Goal: Task Accomplishment & Management: Manage account settings

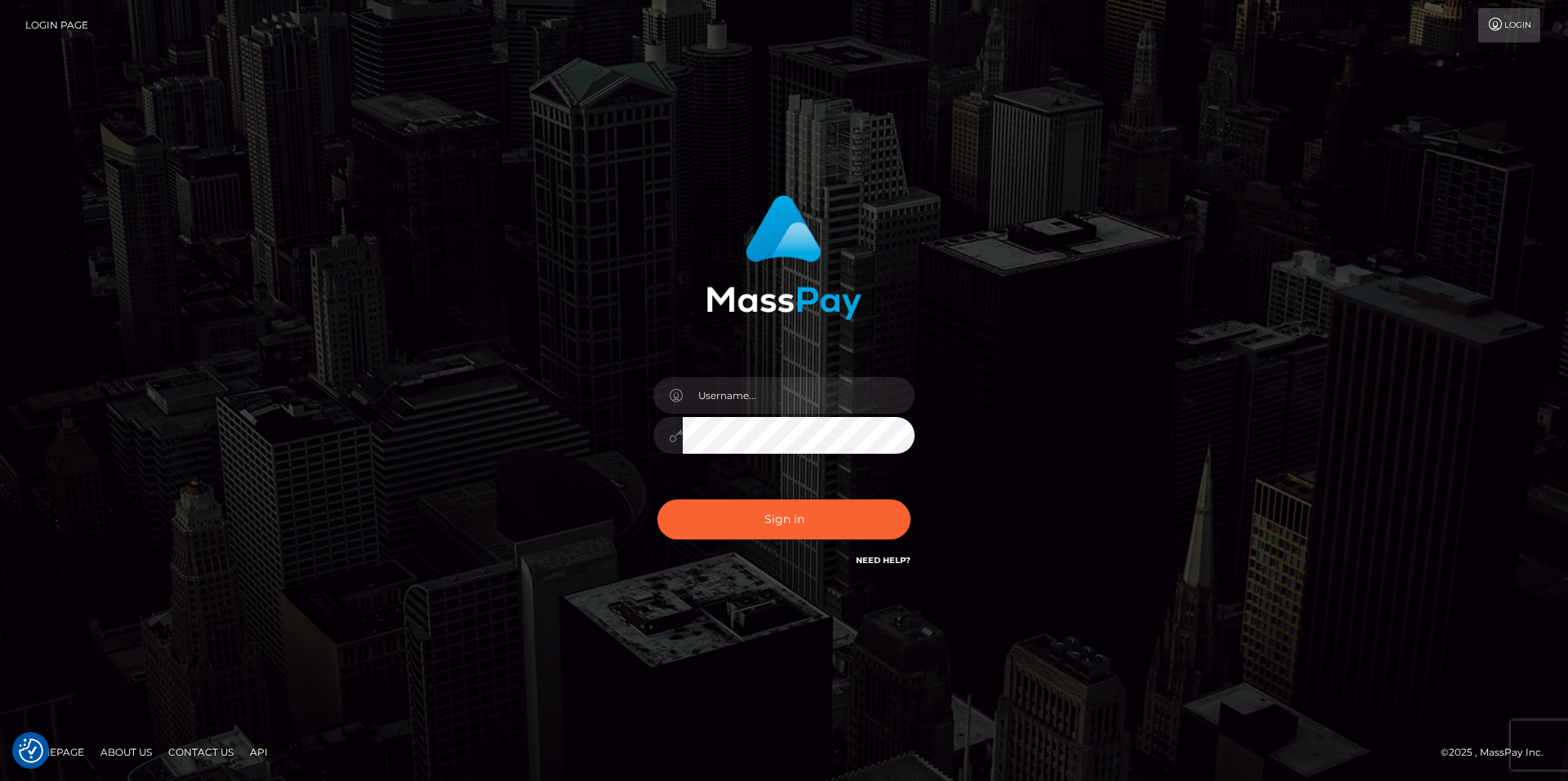
click at [728, 417] on div at bounding box center [784, 427] width 286 height 125
click at [725, 399] on input "text" at bounding box center [798, 395] width 232 height 37
click at [0, 780] on com-1password-button at bounding box center [0, 781] width 0 height 0
type input "smiley.throne"
click at [749, 399] on input "text" at bounding box center [798, 395] width 232 height 37
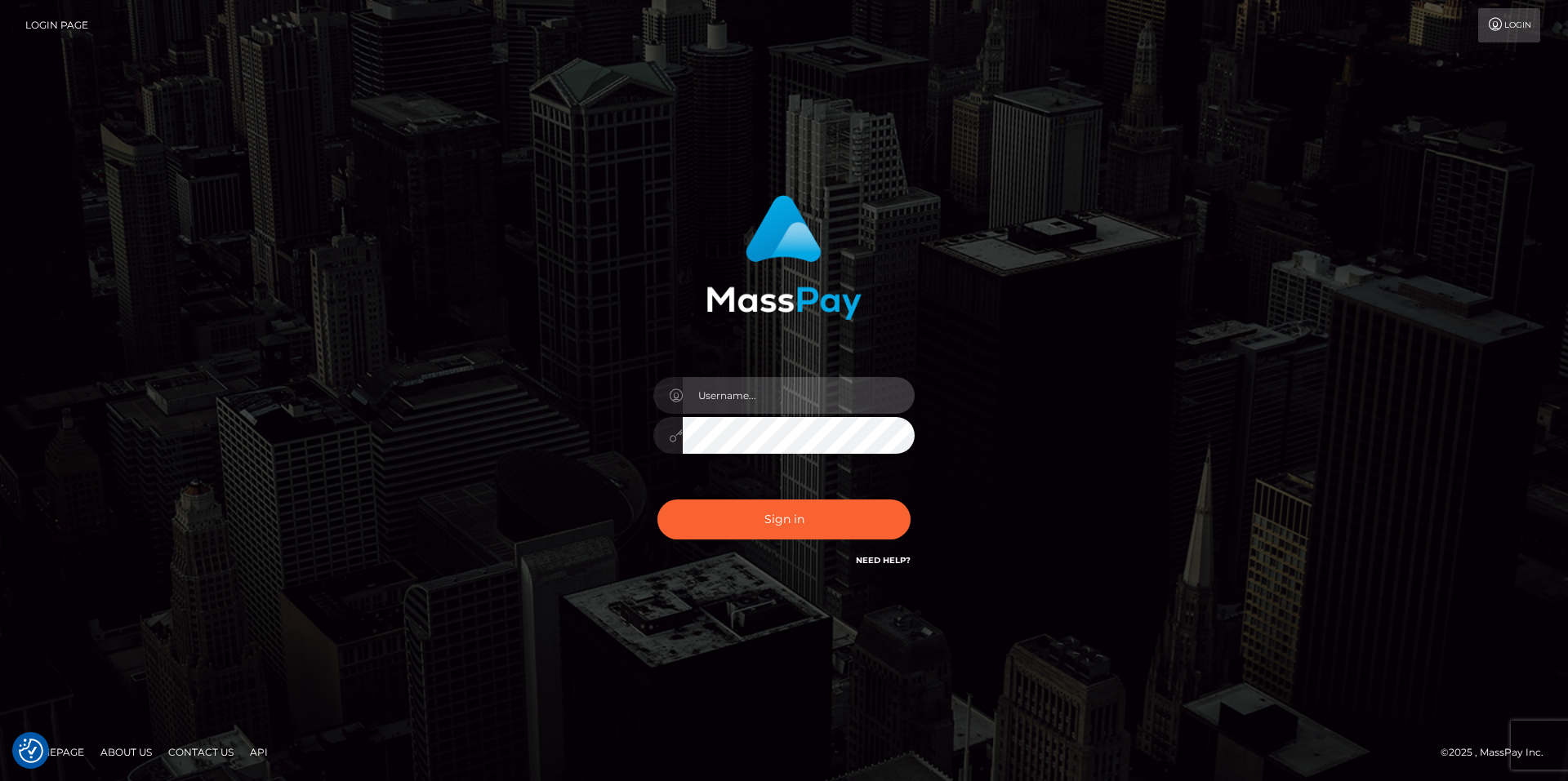
type input "smiley.throne"
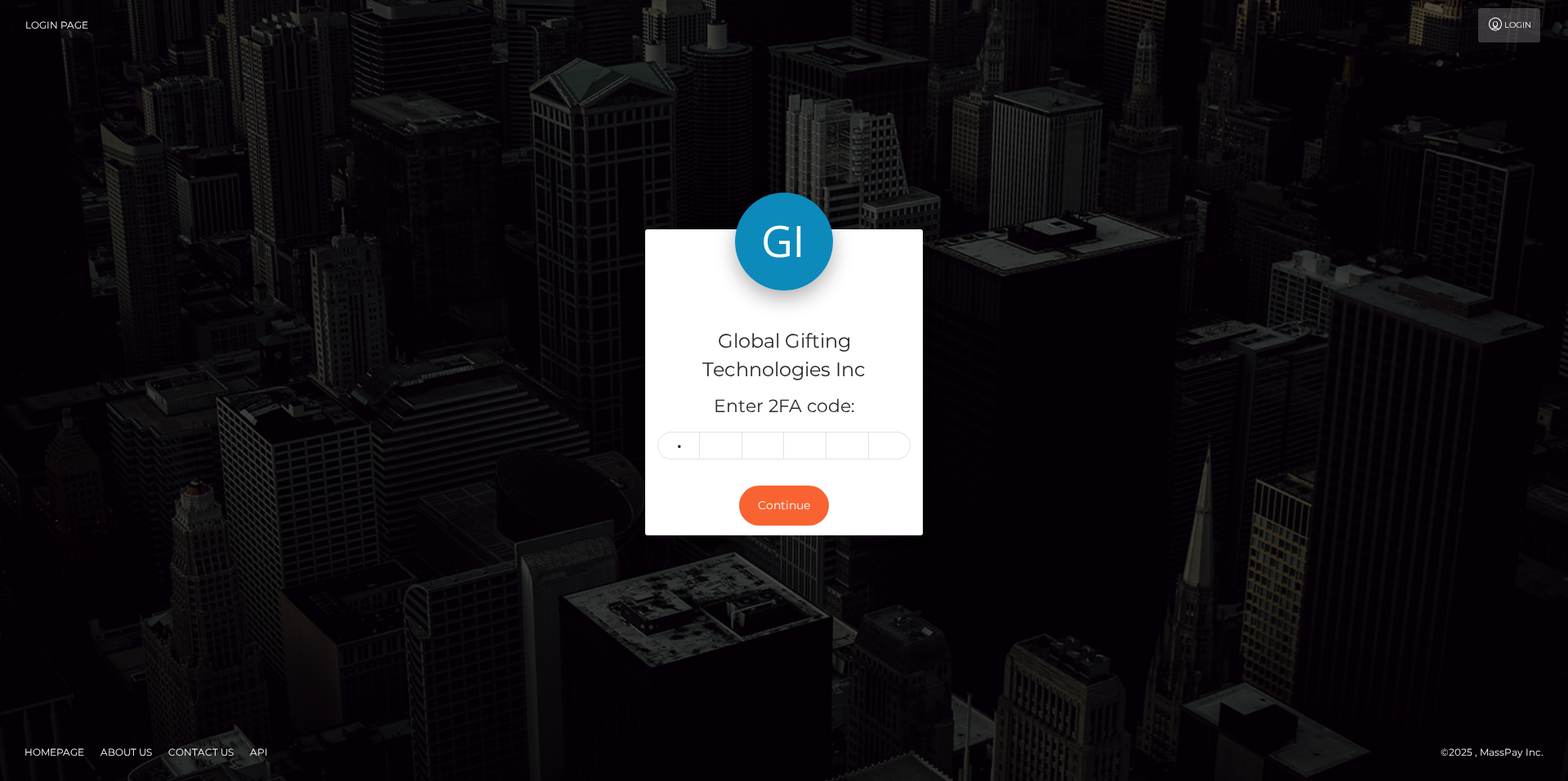
type input "2"
type input "6"
type input "2"
type input "6"
type input "1"
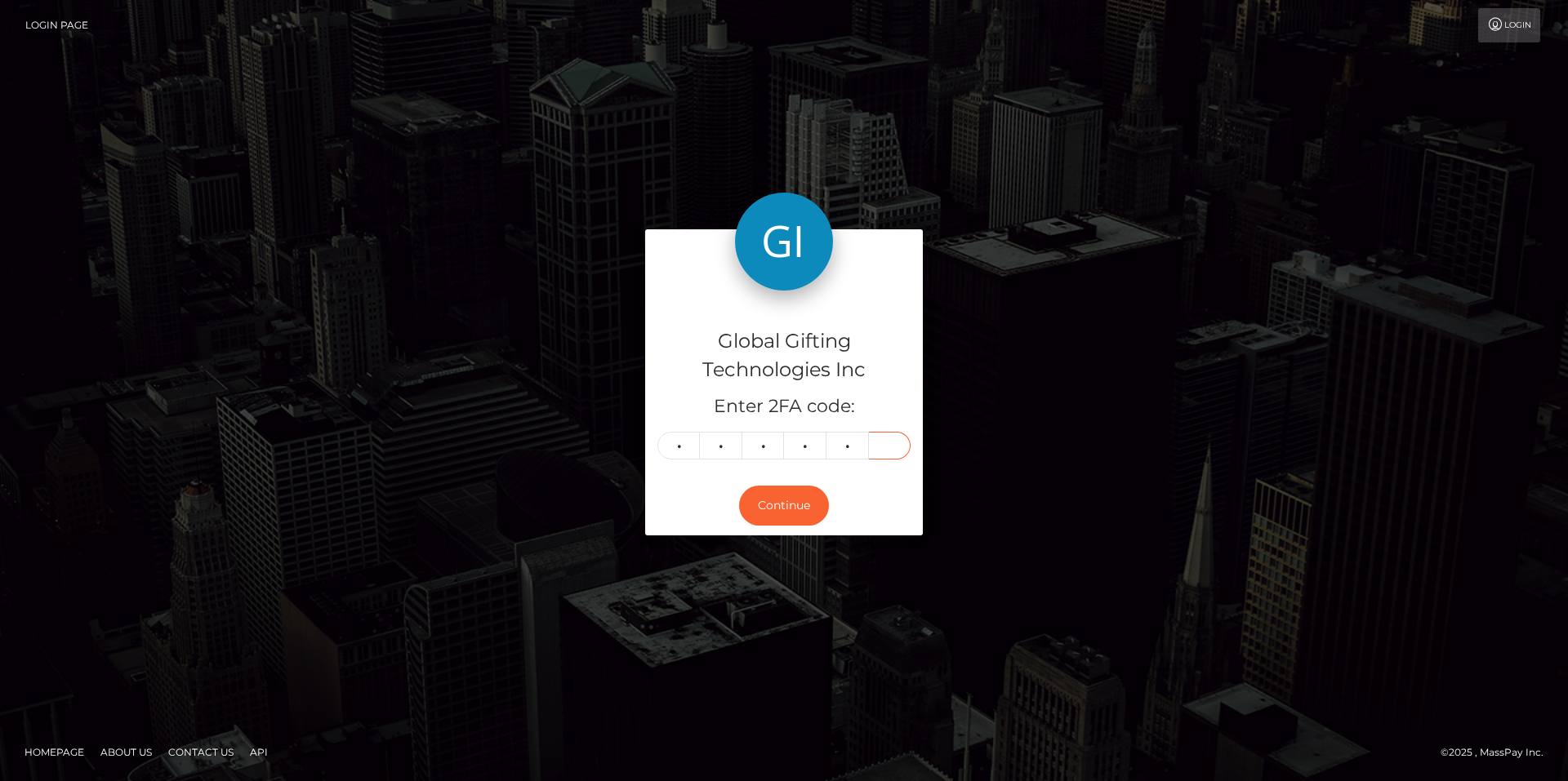
type input "5"
